Goal: Task Accomplishment & Management: Manage account settings

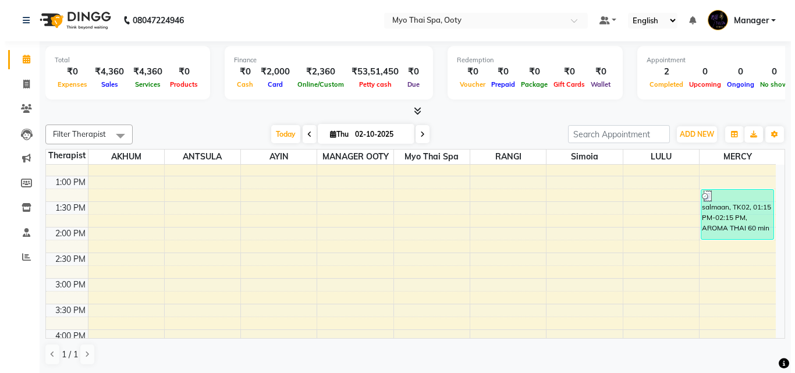
scroll to position [317, 0]
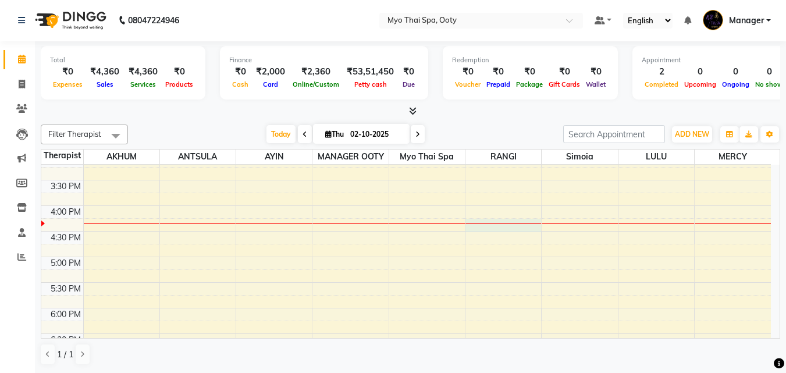
click at [505, 225] on div "9:00 AM 9:30 AM 10:00 AM 10:30 AM 11:00 AM 11:30 AM 12:00 PM 12:30 PM 1:00 PM 1…" at bounding box center [406, 180] width 730 height 665
select select "50629"
select select "tentative"
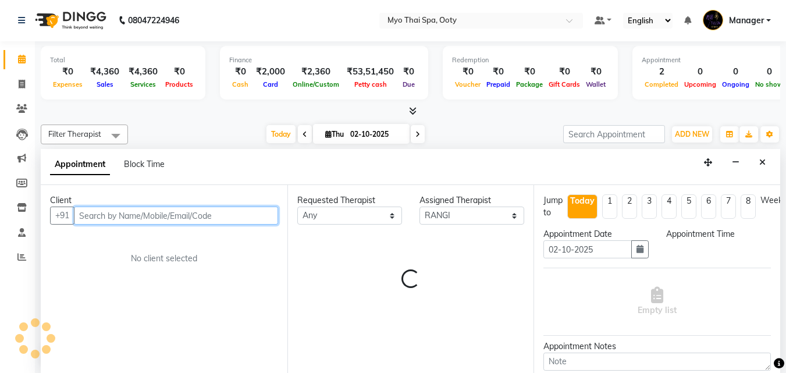
select select "975"
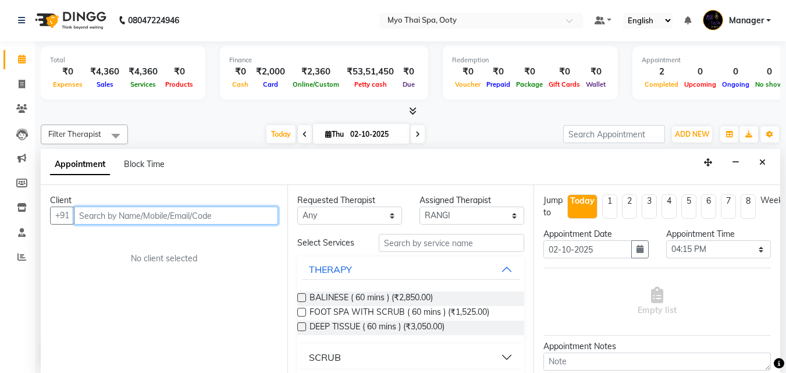
click at [167, 209] on input "text" at bounding box center [176, 216] width 204 height 18
click at [154, 218] on input "text" at bounding box center [176, 216] width 204 height 18
type input "9940498131"
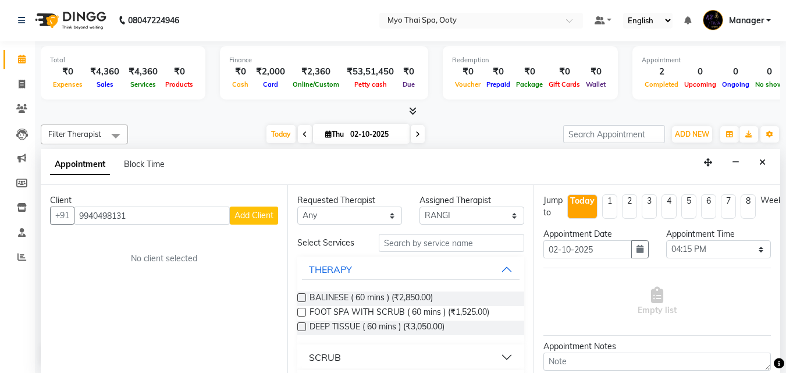
click at [249, 211] on span "Add Client" at bounding box center [253, 215] width 39 height 10
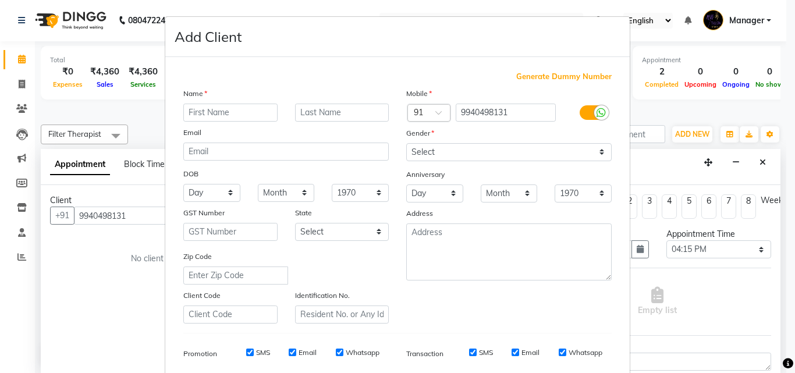
click at [217, 121] on input "text" at bounding box center [230, 113] width 94 height 18
click at [211, 115] on input "[PERSON_NAME]" at bounding box center [230, 113] width 94 height 18
type input "[PERSON_NAME]"
click at [451, 155] on select "Select [DEMOGRAPHIC_DATA] [DEMOGRAPHIC_DATA] Other Prefer Not To Say" at bounding box center [508, 152] width 205 height 18
select select "[DEMOGRAPHIC_DATA]"
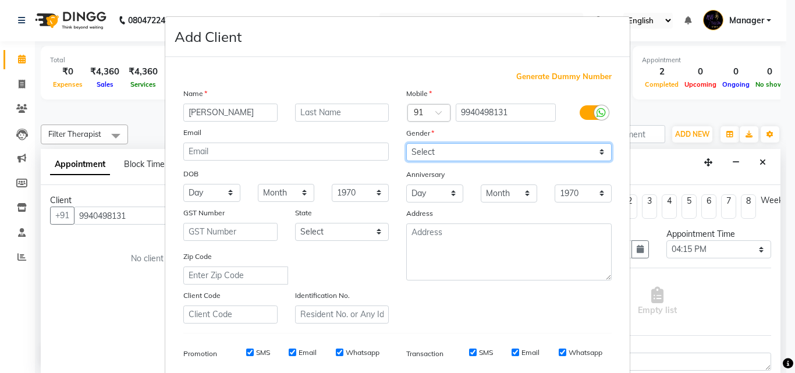
click at [406, 143] on select "Select [DEMOGRAPHIC_DATA] [DEMOGRAPHIC_DATA] Other Prefer Not To Say" at bounding box center [508, 152] width 205 height 18
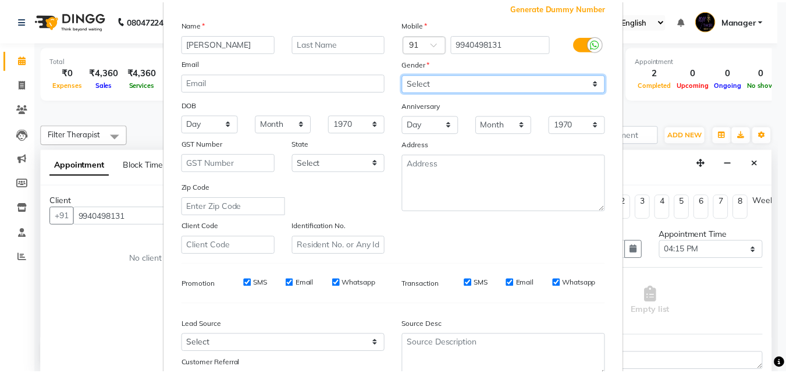
scroll to position [164, 0]
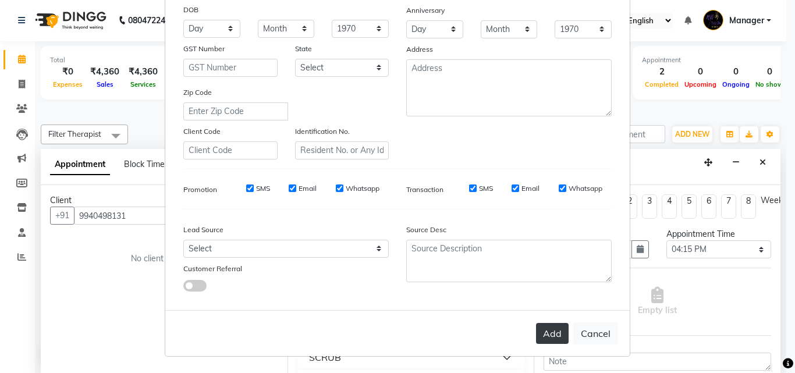
click at [554, 332] on button "Add" at bounding box center [552, 333] width 33 height 21
select select
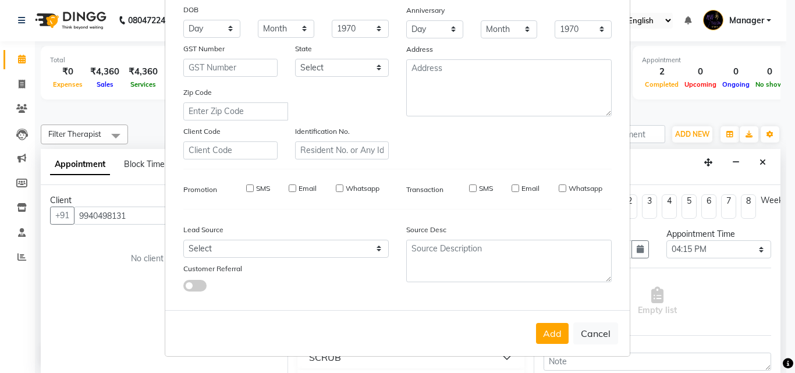
select select
checkbox input "false"
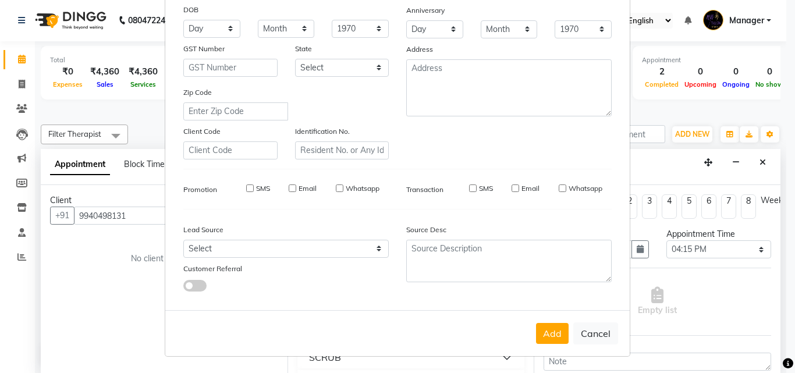
checkbox input "false"
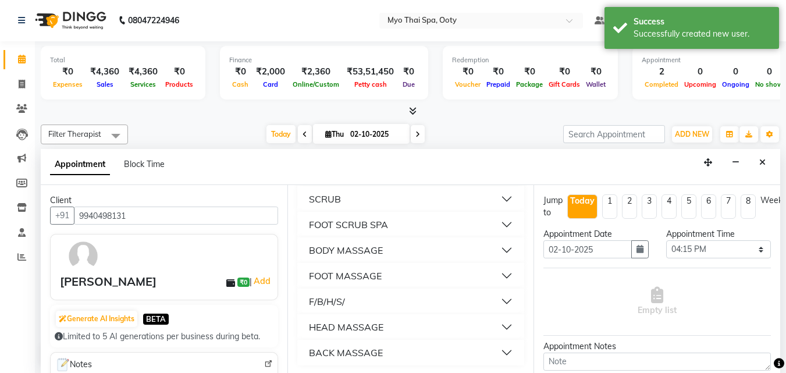
scroll to position [160, 0]
click at [497, 248] on button "BODY MASSAGE" at bounding box center [411, 248] width 218 height 21
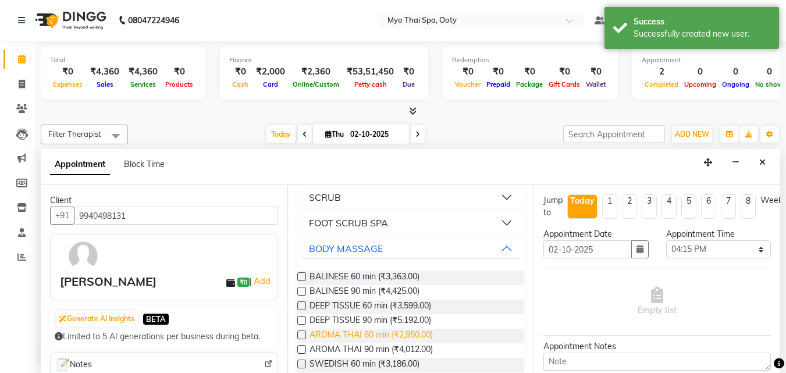
click at [398, 333] on span "AROMA THAI 60 min (₹2,950.00)" at bounding box center [371, 336] width 123 height 15
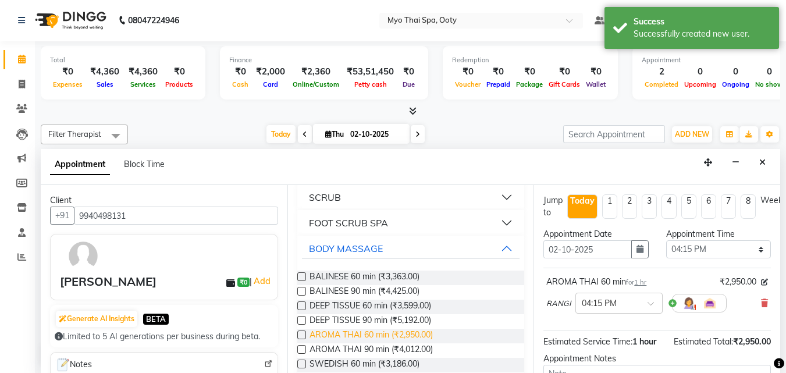
click at [398, 333] on span "AROMA THAI 60 min (₹2,950.00)" at bounding box center [371, 336] width 123 height 15
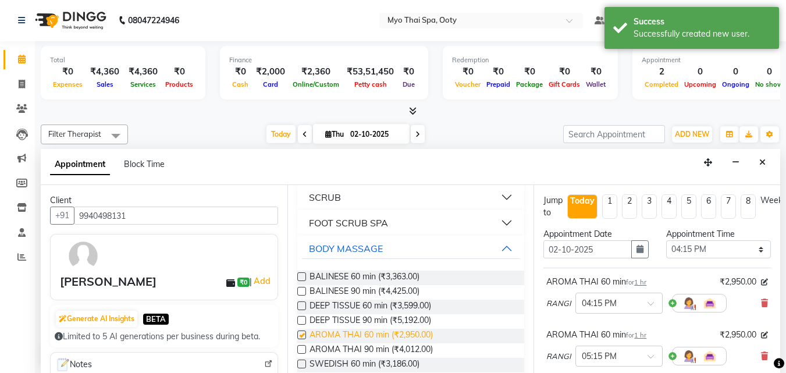
checkbox input "false"
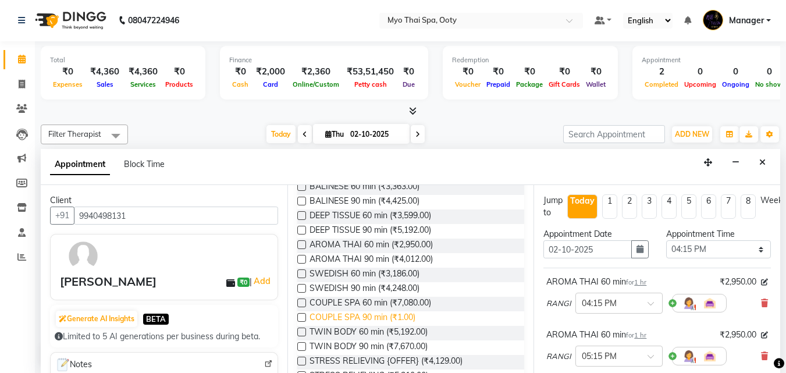
scroll to position [276, 0]
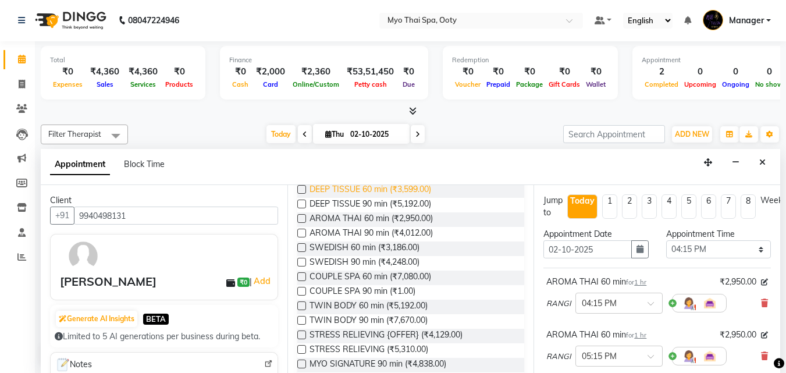
click at [358, 194] on span "DEEP TISSUE 60 min (₹3,599.00)" at bounding box center [371, 190] width 122 height 15
checkbox input "false"
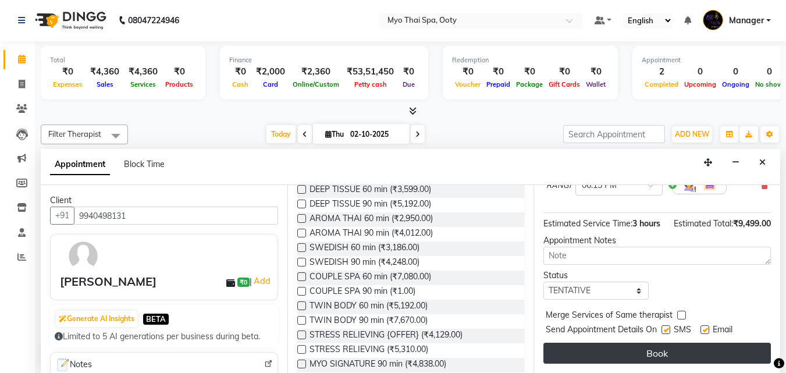
scroll to position [245, 0]
click at [616, 343] on button "Book" at bounding box center [656, 353] width 227 height 21
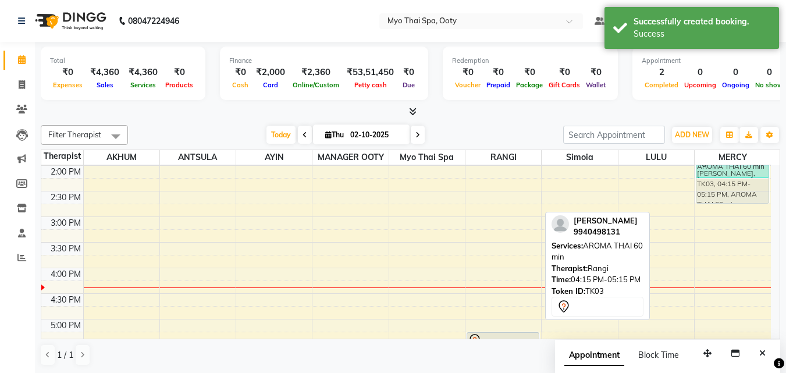
scroll to position [246, 0]
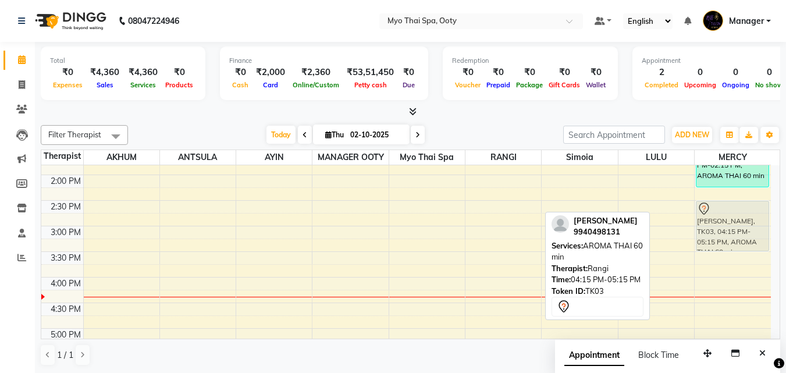
drag, startPoint x: 517, startPoint y: 244, endPoint x: 727, endPoint y: 220, distance: 211.9
click at [727, 220] on tr "[PERSON_NAME], TK03, 04:15 PM-05:15 PM, AROMA THAI 60 [PERSON_NAME], TK03, 05:1…" at bounding box center [406, 251] width 730 height 665
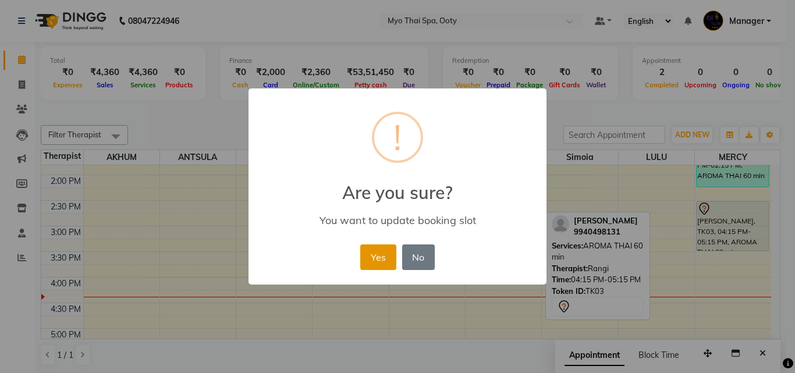
click at [379, 254] on button "Yes" at bounding box center [377, 257] width 35 height 26
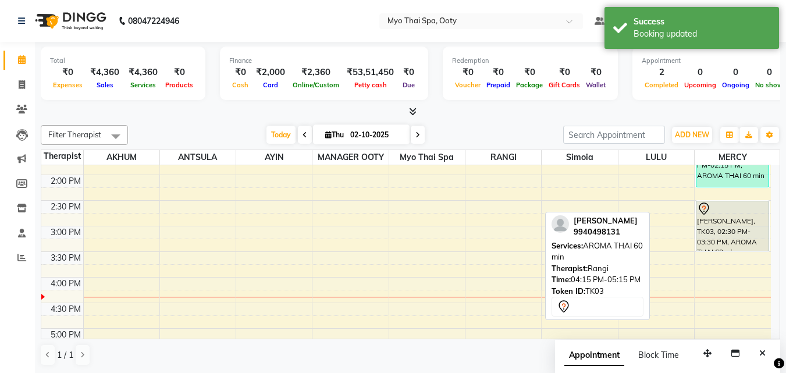
scroll to position [304, 0]
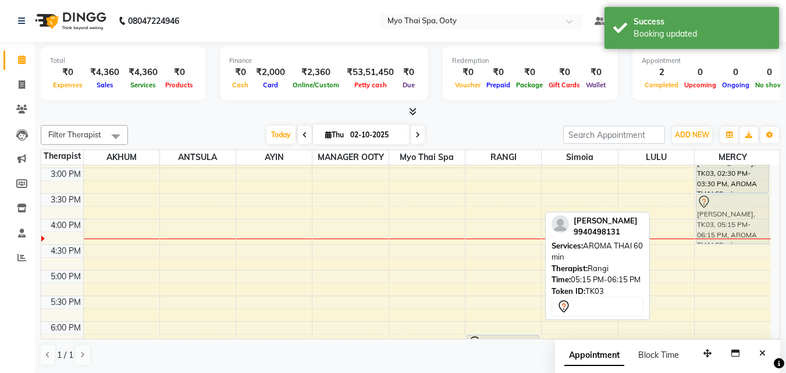
drag, startPoint x: 496, startPoint y: 311, endPoint x: 719, endPoint y: 218, distance: 241.5
click at [719, 218] on tr "[PERSON_NAME], TK03, 05:15 PM-06:15 PM, AROMA THAI 60 [PERSON_NAME], TK03, 06:1…" at bounding box center [406, 193] width 730 height 665
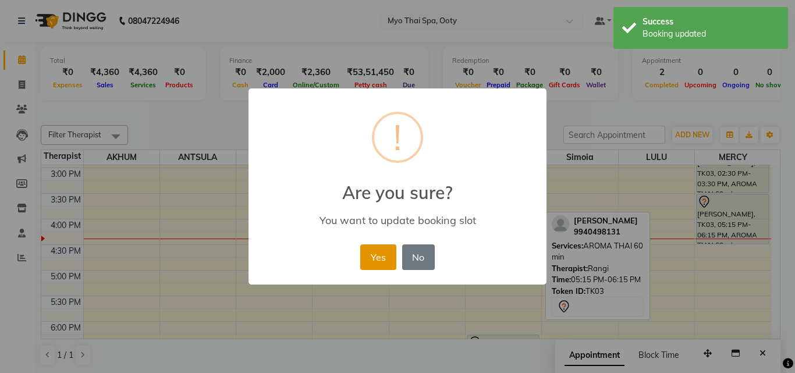
click at [380, 254] on button "Yes" at bounding box center [377, 257] width 35 height 26
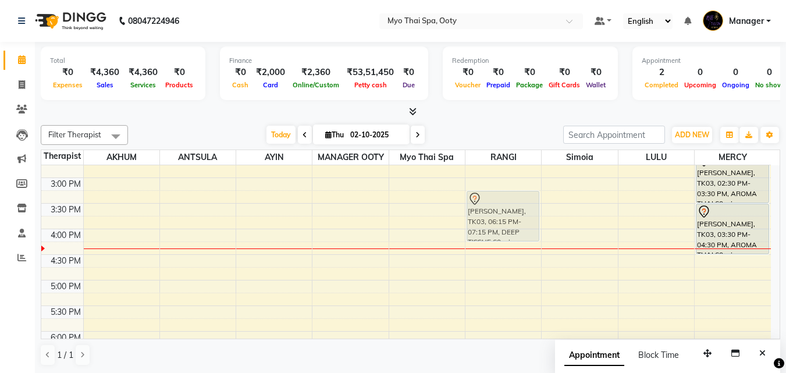
drag, startPoint x: 501, startPoint y: 334, endPoint x: 529, endPoint y: 186, distance: 150.4
click at [529, 186] on div "9:00 AM 9:30 AM 10:00 AM 10:30 AM 11:00 AM 11:30 AM 12:00 PM 12:30 PM 1:00 PM 1…" at bounding box center [406, 203] width 730 height 665
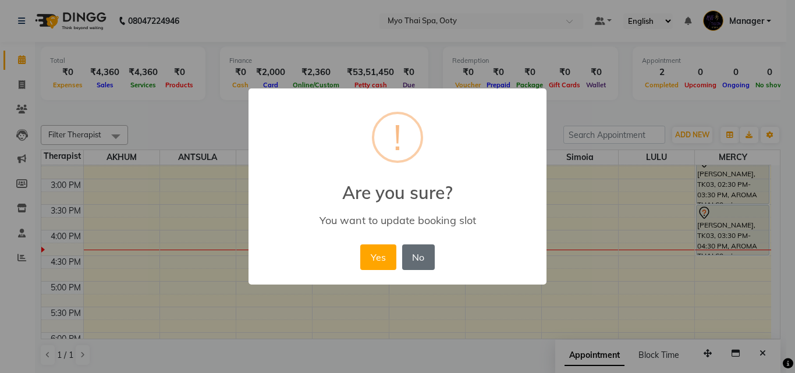
click at [407, 255] on button "No" at bounding box center [418, 257] width 33 height 26
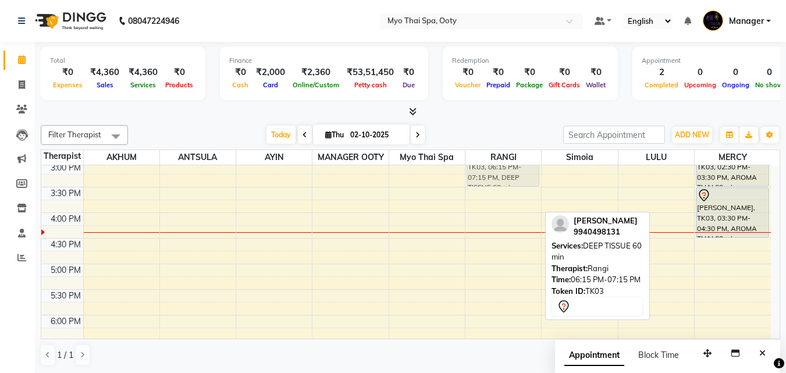
scroll to position [296, 0]
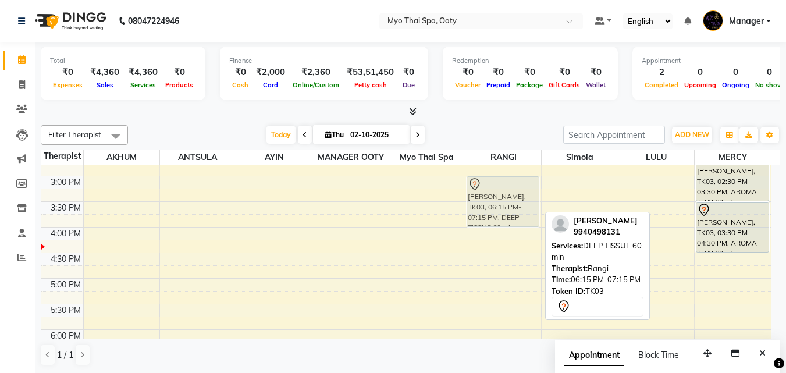
drag, startPoint x: 498, startPoint y: 316, endPoint x: 502, endPoint y: 208, distance: 107.7
click at [502, 208] on div "[PERSON_NAME], TK03, 06:15 PM-07:15 PM, DEEP TISSUE 60 [PERSON_NAME], TK03, 06:…" at bounding box center [503, 201] width 76 height 665
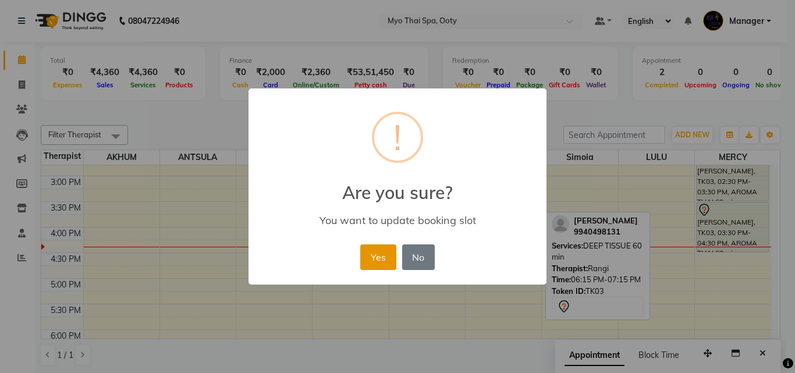
click at [375, 266] on button "Yes" at bounding box center [377, 257] width 35 height 26
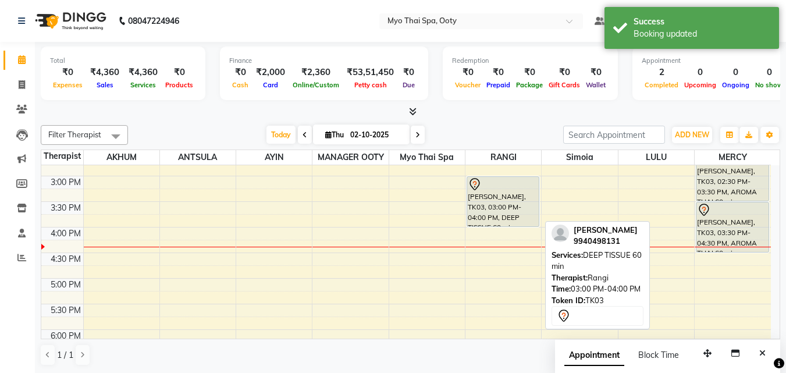
click at [497, 211] on div "[PERSON_NAME], TK03, 03:00 PM-04:00 PM, DEEP TISSUE 60 min" at bounding box center [503, 201] width 72 height 49
select select "7"
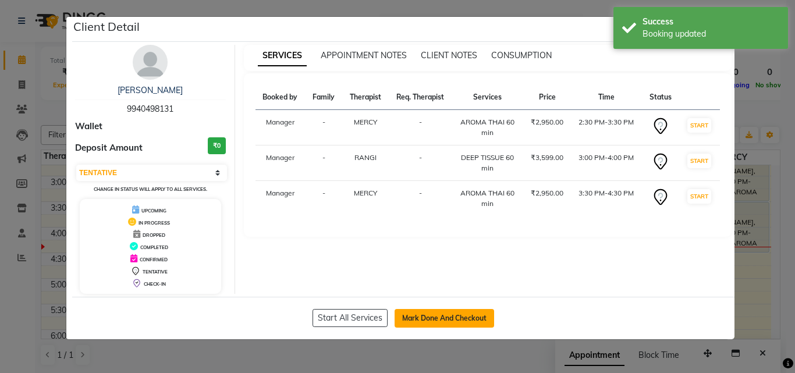
click at [431, 311] on button "Mark Done And Checkout" at bounding box center [443, 318] width 99 height 19
select select "service"
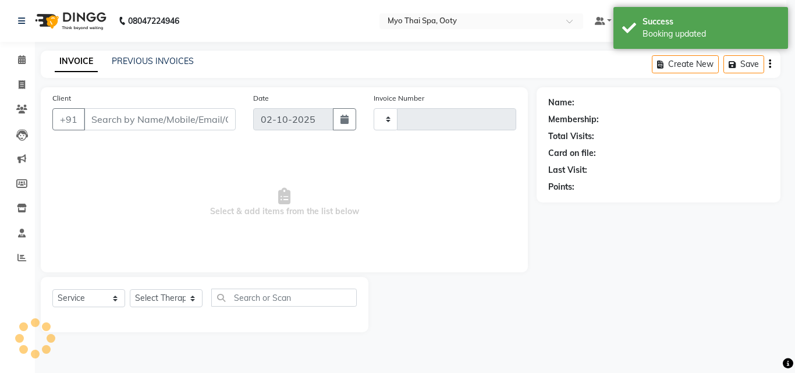
type input "1022"
select select "558"
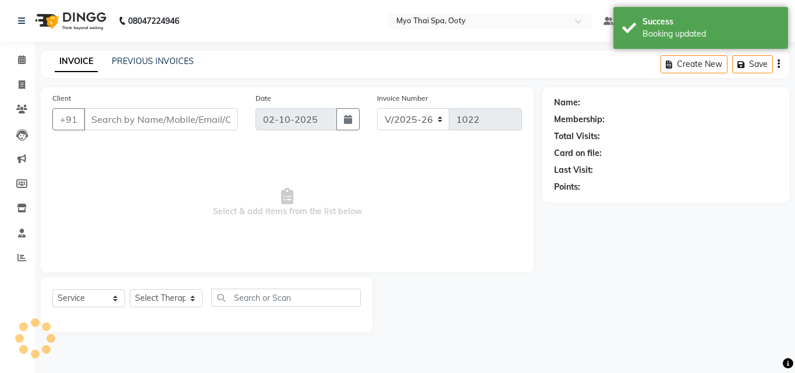
type input "9940498131"
select select "86044"
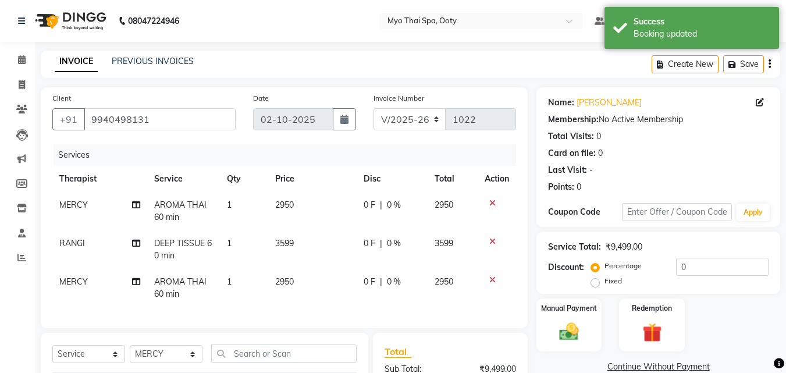
scroll to position [158, 0]
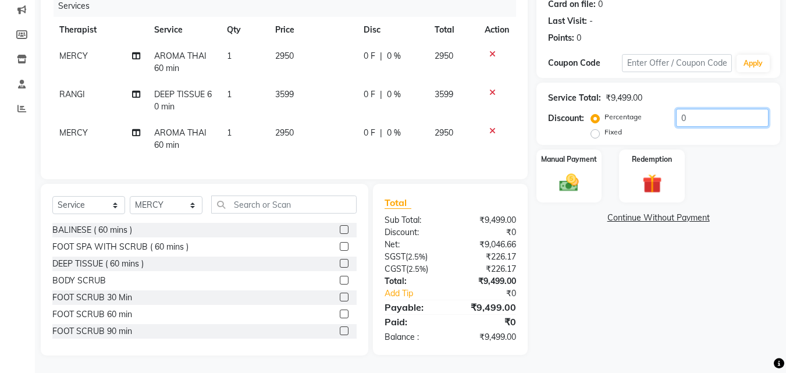
click at [687, 116] on input "0" at bounding box center [722, 118] width 93 height 18
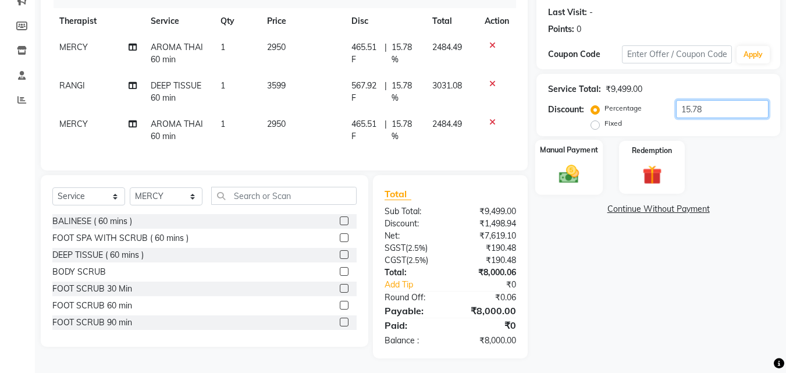
type input "15.78"
click at [568, 165] on img at bounding box center [569, 173] width 33 height 23
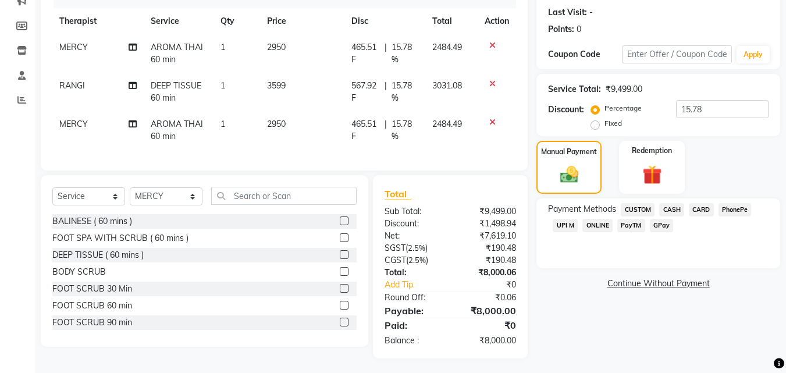
click at [566, 222] on span "UPI M" at bounding box center [565, 225] width 25 height 13
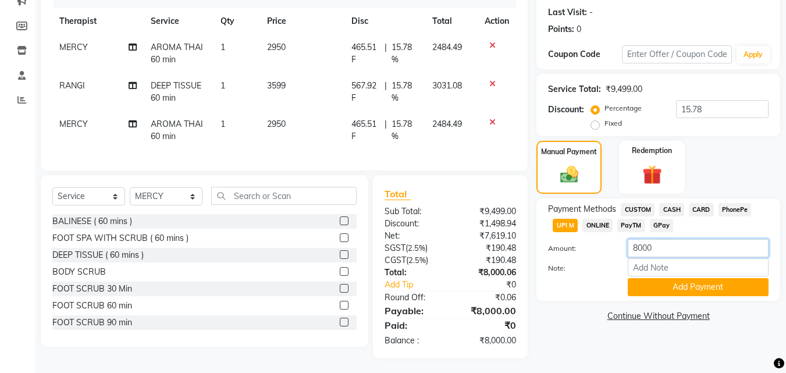
click at [678, 251] on input "8000" at bounding box center [698, 248] width 141 height 18
type input "8"
type input "3000"
click at [667, 282] on button "Add Payment" at bounding box center [698, 287] width 141 height 18
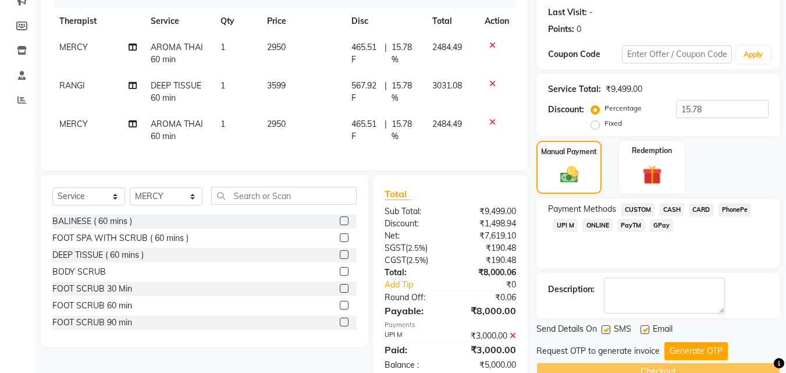
click at [681, 207] on span "CASH" at bounding box center [671, 209] width 25 height 13
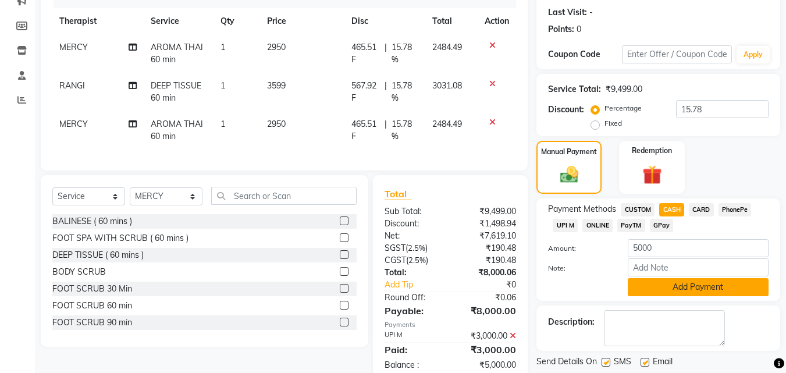
click at [651, 284] on button "Add Payment" at bounding box center [698, 287] width 141 height 18
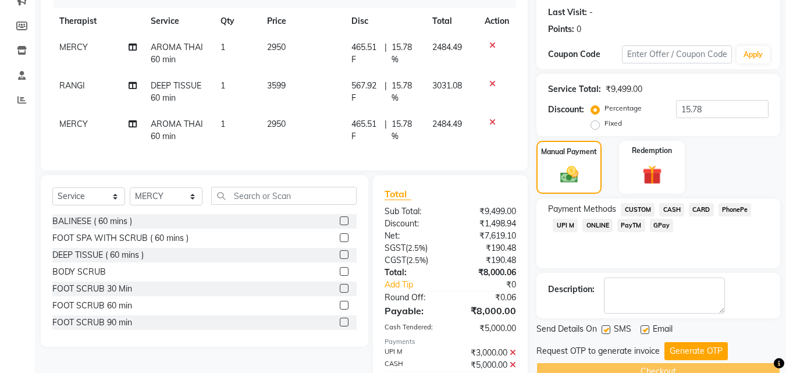
scroll to position [223, 0]
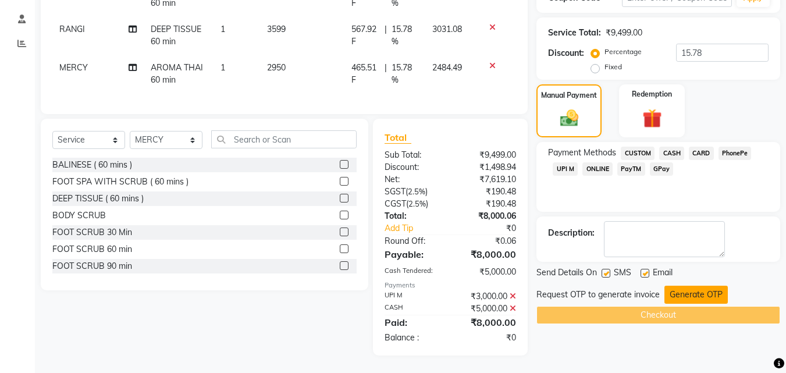
click at [687, 286] on button "Generate OTP" at bounding box center [695, 295] width 63 height 18
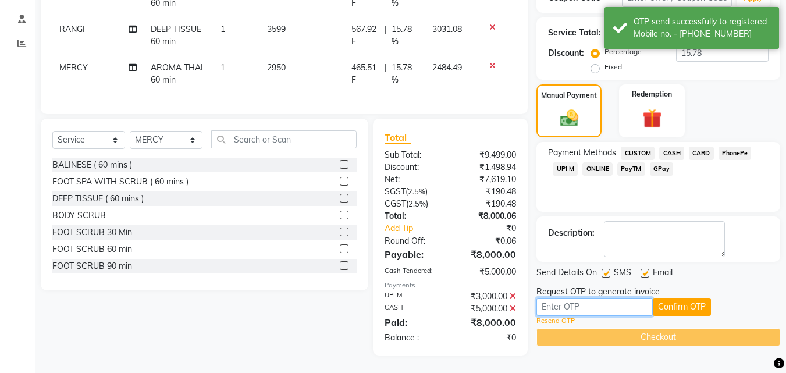
click at [628, 302] on input "text" at bounding box center [594, 307] width 116 height 18
type input "1051"
click at [678, 298] on button "Confirm OTP" at bounding box center [682, 307] width 58 height 18
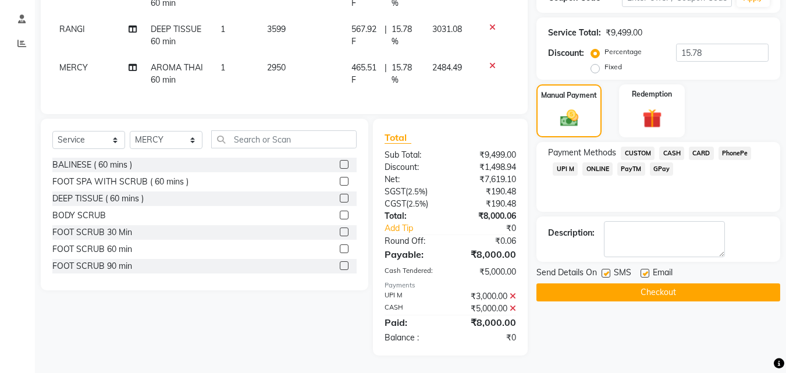
click at [674, 283] on button "Checkout" at bounding box center [658, 292] width 244 height 18
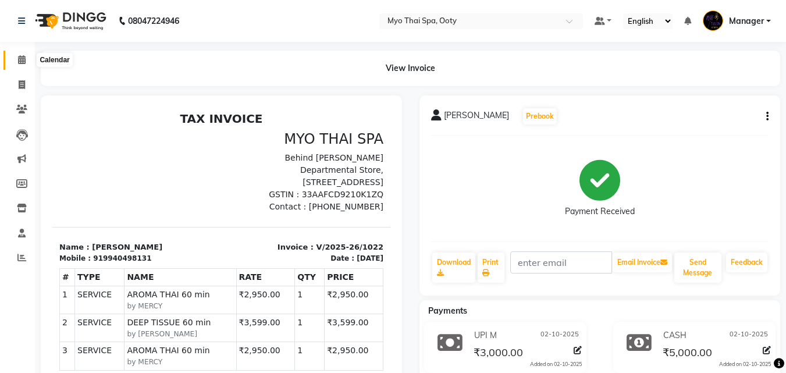
click at [20, 59] on icon at bounding box center [22, 59] width 8 height 9
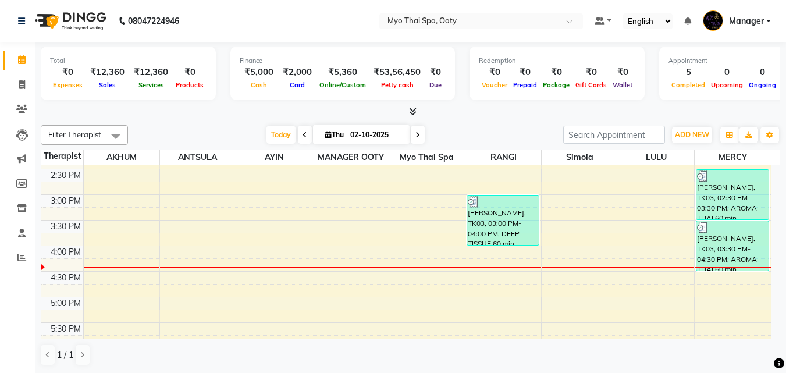
scroll to position [417, 0]
